Goal: Task Accomplishment & Management: Use online tool/utility

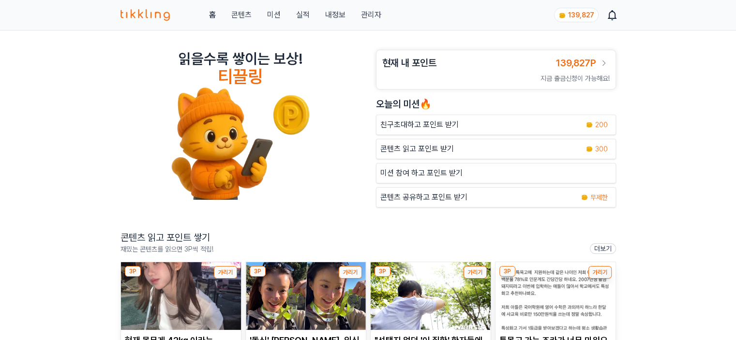
click at [368, 15] on link "관리자" at bounding box center [370, 15] width 20 height 12
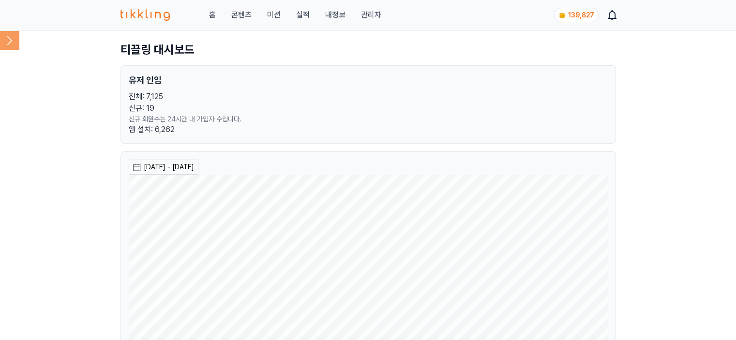
click at [13, 48] on icon at bounding box center [9, 39] width 19 height 19
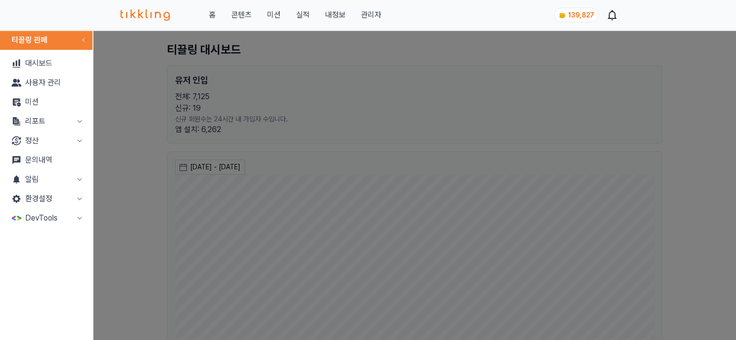
click at [24, 123] on button "리포트" at bounding box center [46, 121] width 85 height 19
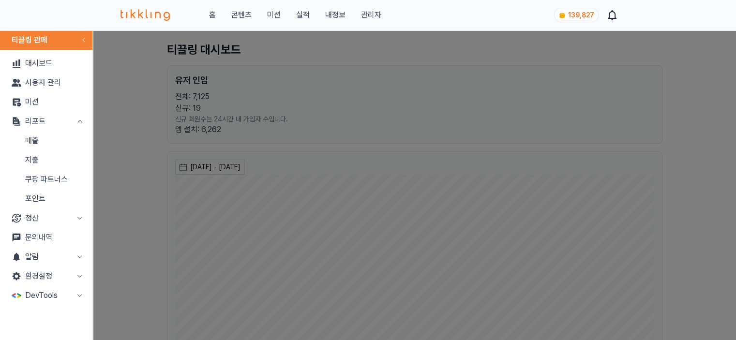
click at [46, 147] on link "매출" at bounding box center [46, 140] width 85 height 19
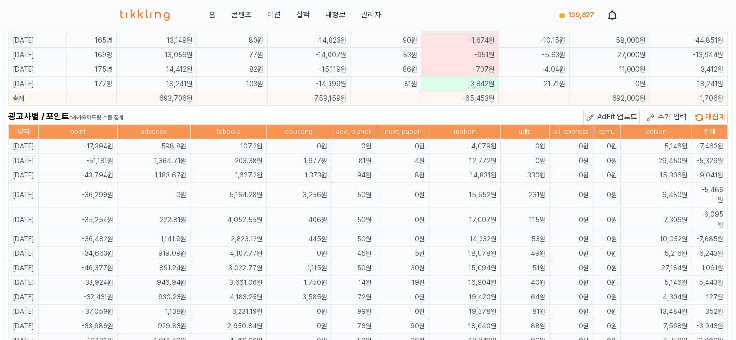
scroll to position [629, 0]
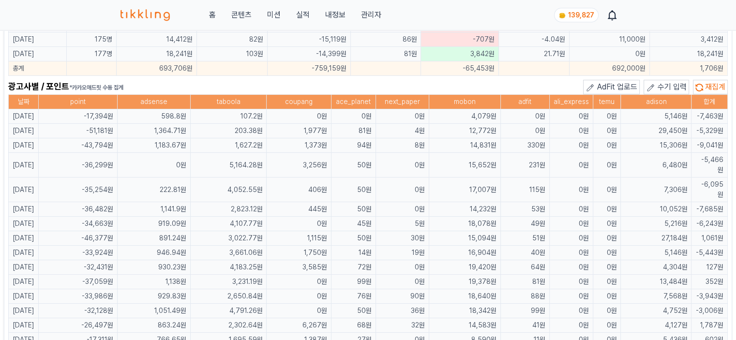
click at [686, 82] on span "수기 입력" at bounding box center [671, 86] width 29 height 9
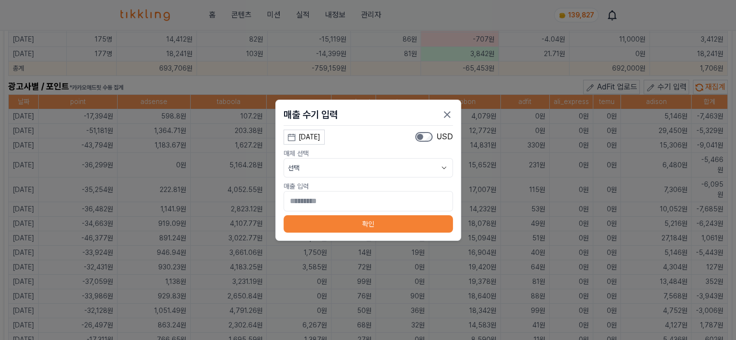
click at [321, 172] on button "선택" at bounding box center [367, 167] width 169 height 19
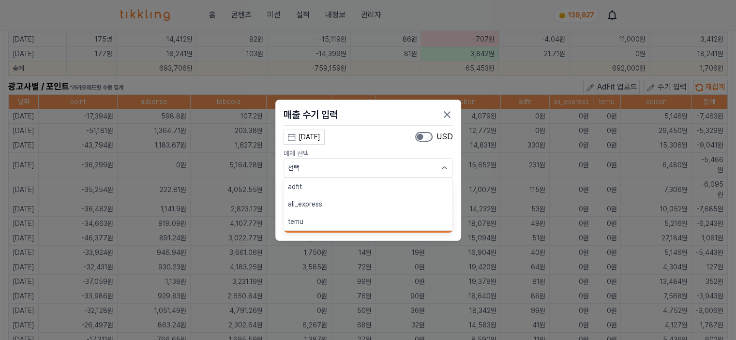
click at [315, 194] on button "adfit" at bounding box center [368, 186] width 168 height 17
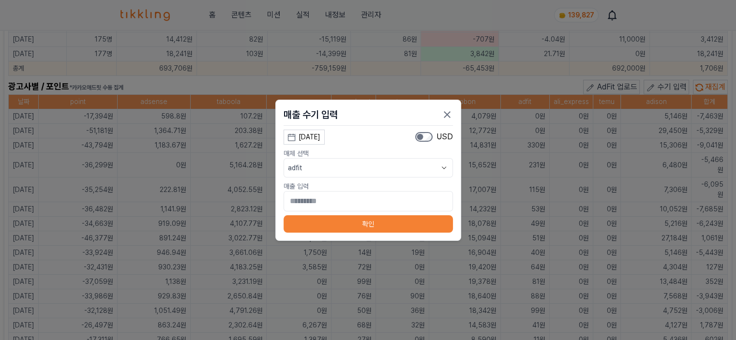
click at [317, 133] on div "[DATE]" at bounding box center [309, 137] width 22 height 10
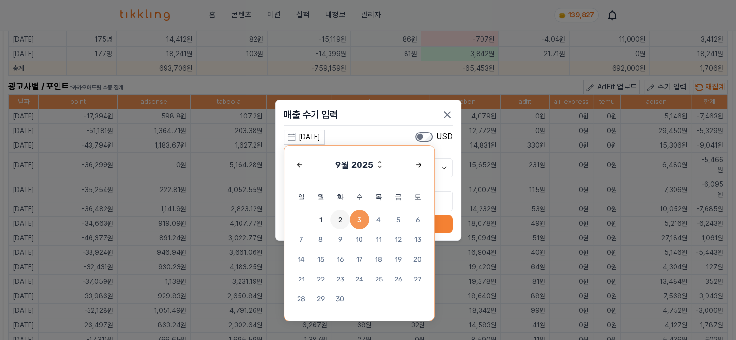
click at [340, 216] on span "2" at bounding box center [339, 219] width 19 height 19
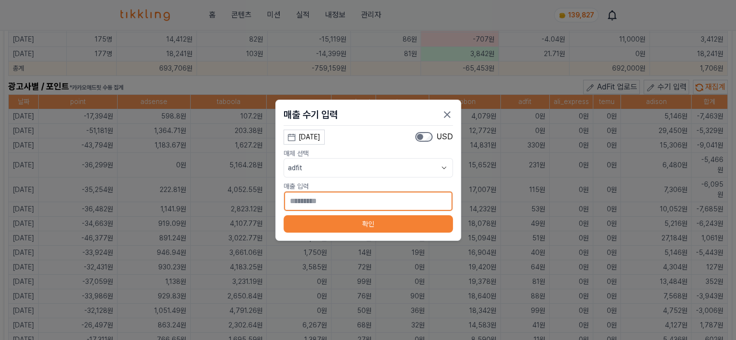
click at [322, 205] on input "*" at bounding box center [367, 201] width 169 height 20
type input "***"
click at [395, 221] on button "확인" at bounding box center [367, 223] width 169 height 17
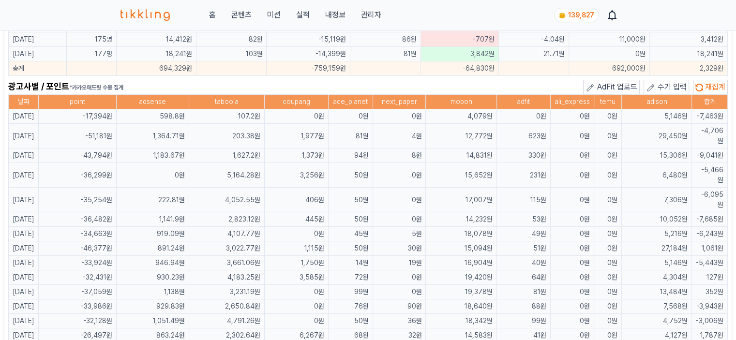
drag, startPoint x: 159, startPoint y: 126, endPoint x: 184, endPoint y: 122, distance: 25.4
click at [184, 124] on td "1,364.71원" at bounding box center [153, 136] width 72 height 25
drag, startPoint x: 220, startPoint y: 124, endPoint x: 283, endPoint y: 135, distance: 63.8
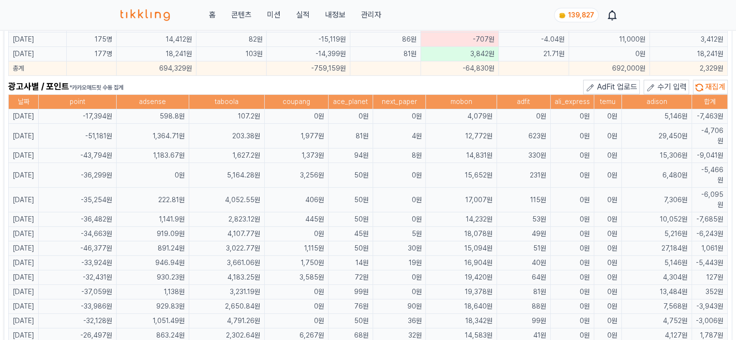
click at [283, 148] on td "1,373원" at bounding box center [296, 155] width 64 height 15
click at [283, 125] on td "1,977원" at bounding box center [296, 136] width 64 height 25
drag, startPoint x: 283, startPoint y: 125, endPoint x: 364, endPoint y: 130, distance: 80.4
click at [364, 130] on tr "[DATE] -51,181원 1,364.71원 203.38원 1,977원 81원 4원 12,772원 623원 0원 0원 29,450원 -4,7…" at bounding box center [368, 136] width 719 height 25
click at [364, 130] on td "81원" at bounding box center [350, 136] width 44 height 25
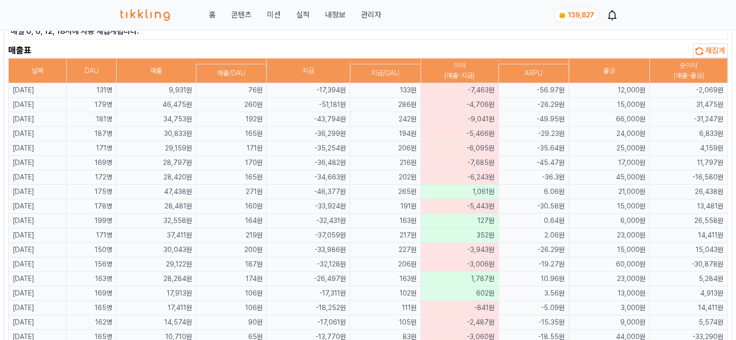
scroll to position [48, 0]
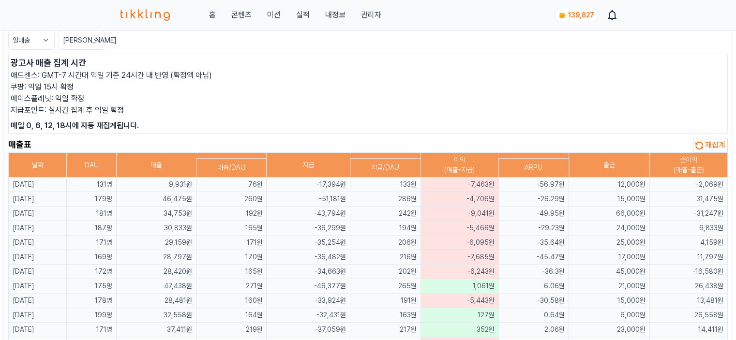
click at [397, 99] on p "에이스플래닛: 익일 확정" at bounding box center [368, 99] width 714 height 12
